Goal: Transaction & Acquisition: Purchase product/service

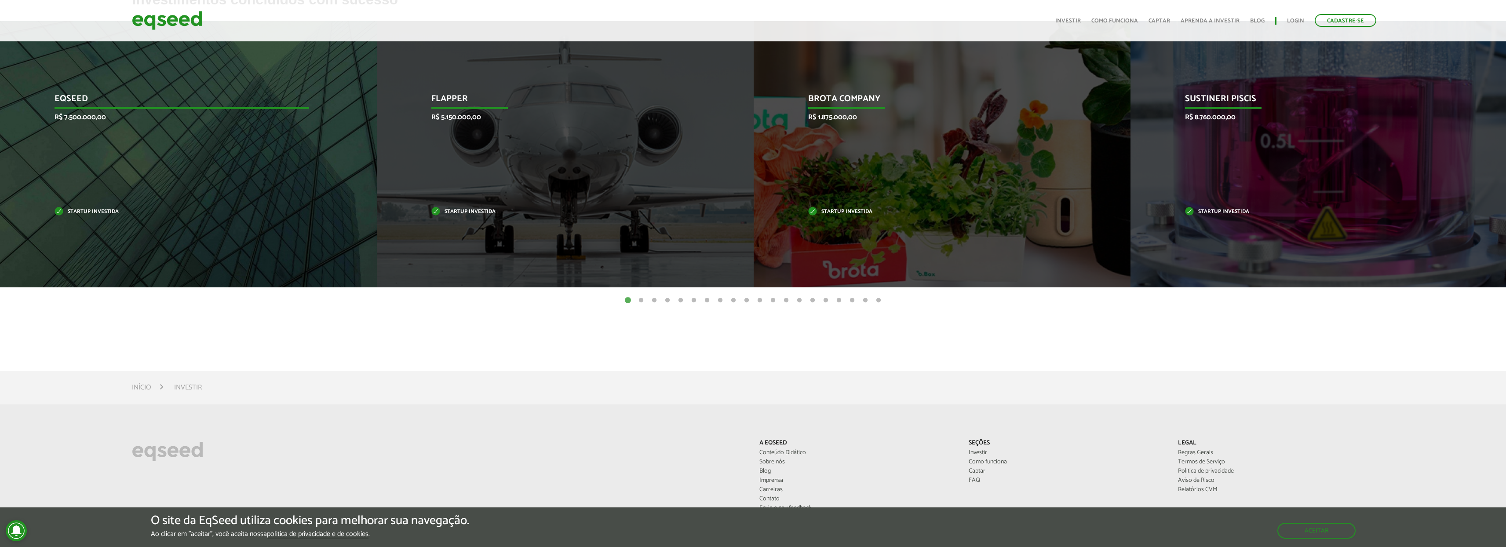
scroll to position [393, 0]
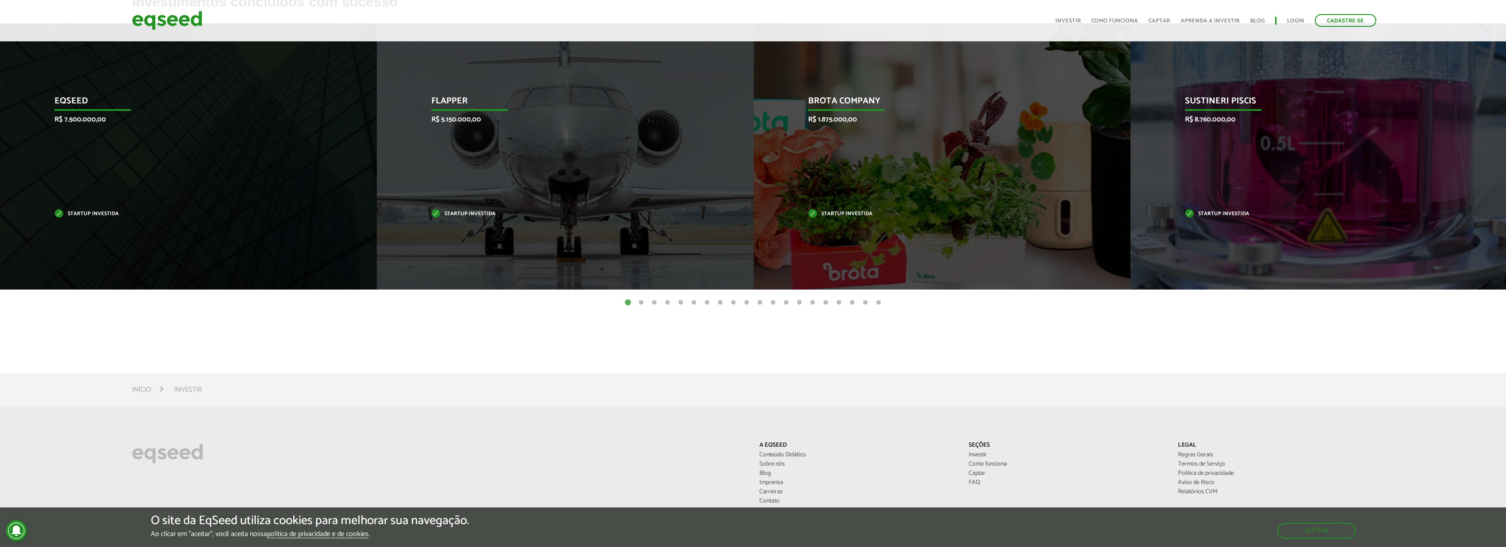
click at [639, 303] on button "2" at bounding box center [641, 302] width 9 height 9
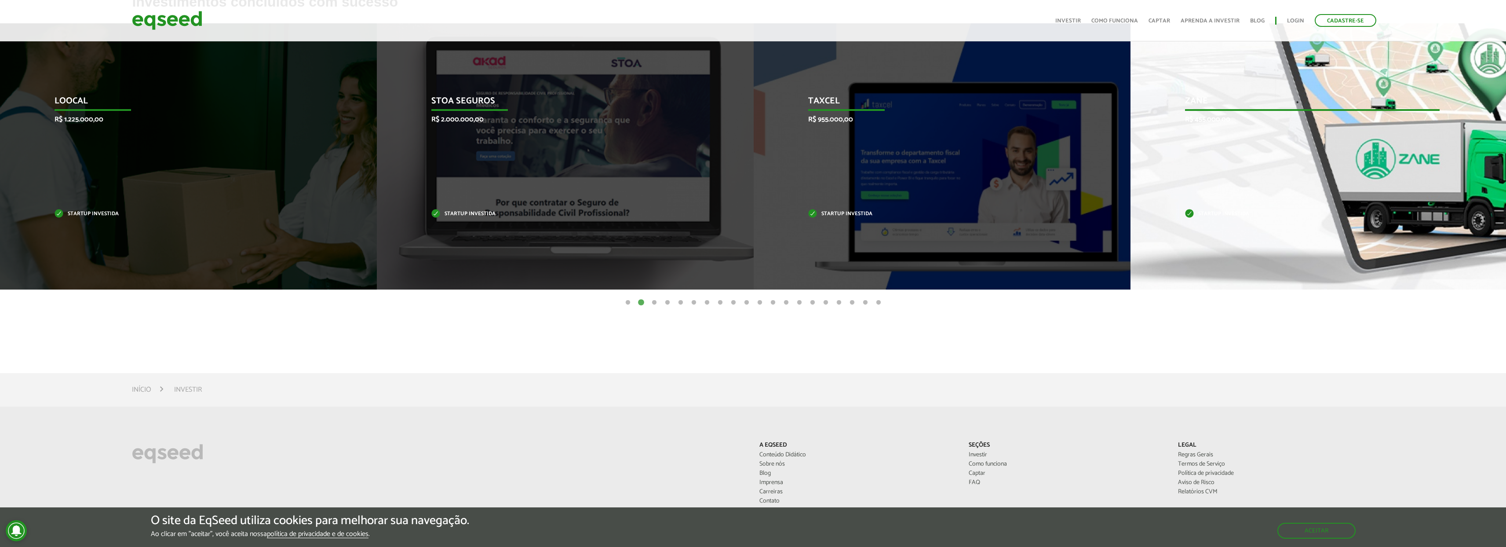
click at [1362, 124] on p "R$ 455.000,00" at bounding box center [1312, 119] width 255 height 8
drag, startPoint x: 1204, startPoint y: 107, endPoint x: 1207, endPoint y: 119, distance: 12.7
click at [1204, 107] on p "Zane" at bounding box center [1312, 103] width 255 height 15
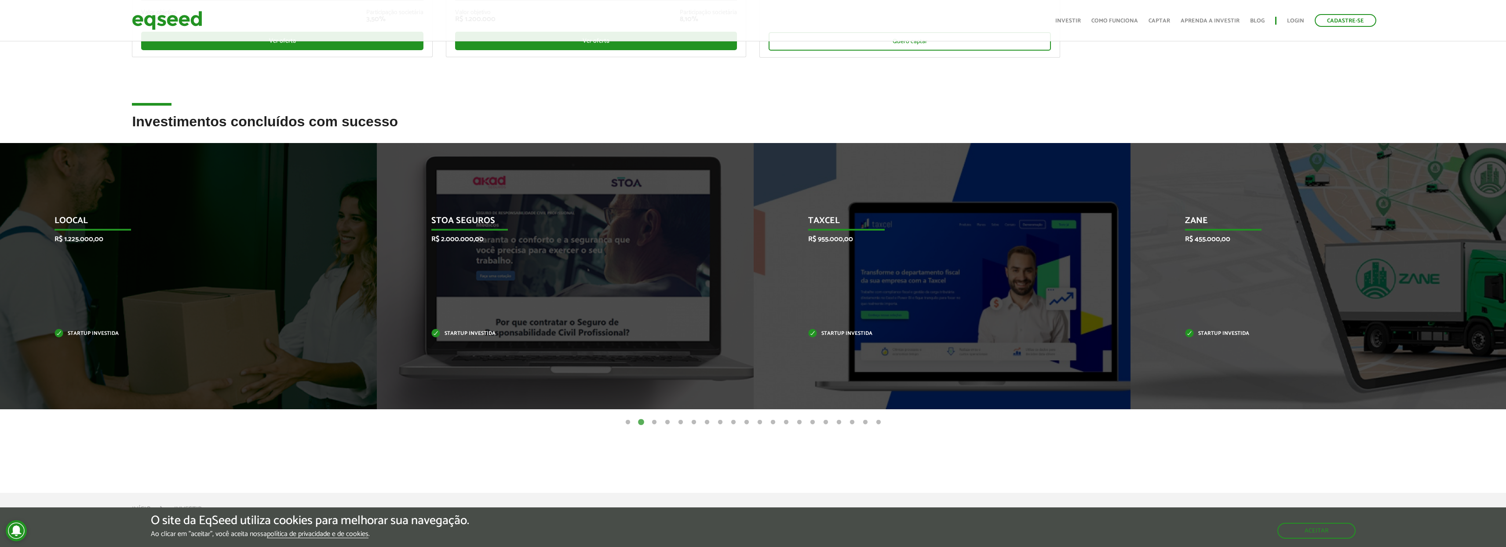
scroll to position [0, 0]
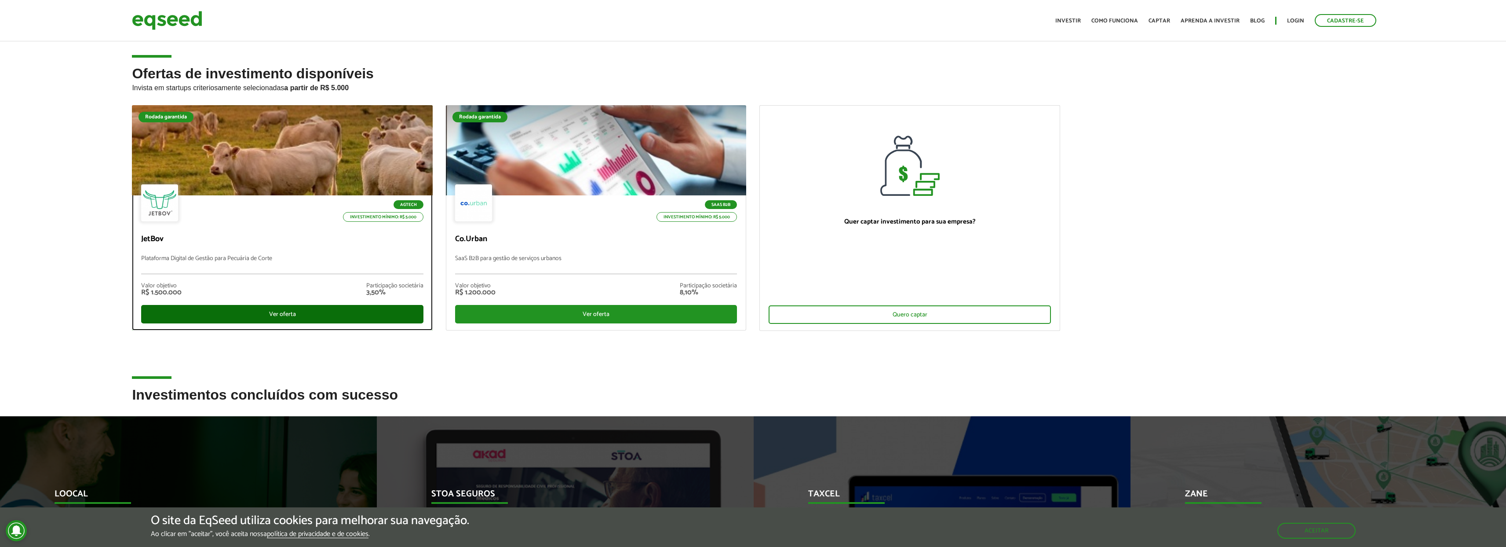
click at [313, 312] on div "Ver oferta" at bounding box center [282, 314] width 282 height 18
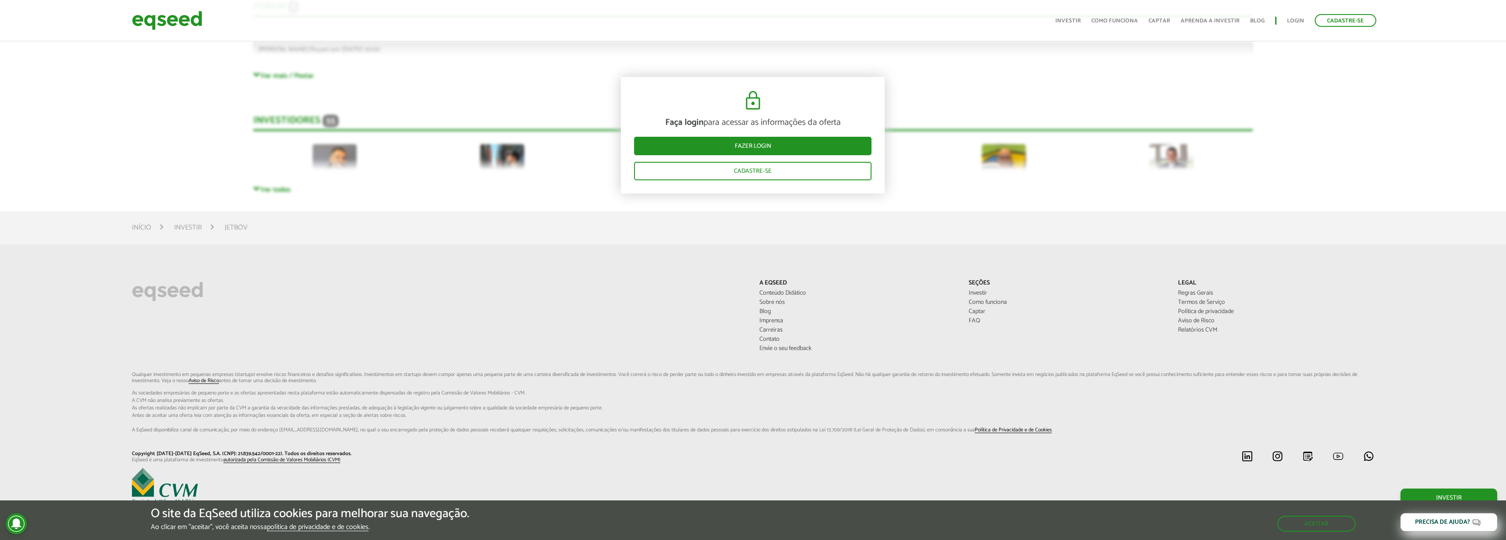
scroll to position [2776, 0]
